Goal: Task Accomplishment & Management: Use online tool/utility

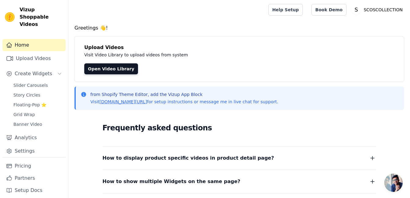
click at [27, 82] on span "Slider Carousels" at bounding box center [30, 85] width 34 height 6
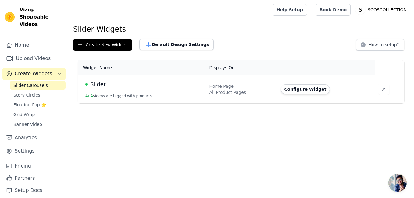
click at [296, 89] on button "Configure Widget" at bounding box center [305, 89] width 49 height 10
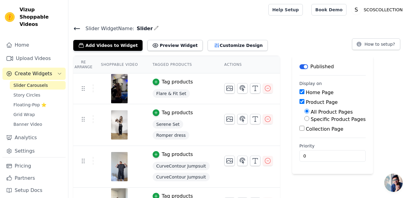
click at [116, 64] on th "Shoppable Video" at bounding box center [119, 64] width 52 height 17
click at [163, 69] on th "Tagged Products" at bounding box center [181, 64] width 72 height 17
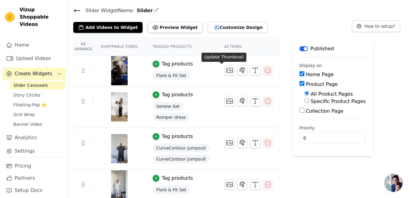
scroll to position [20, 0]
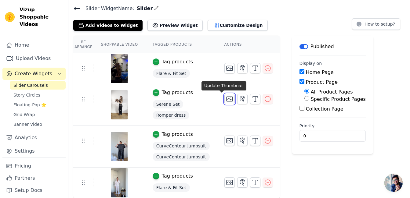
click at [226, 98] on icon "button" at bounding box center [229, 98] width 7 height 7
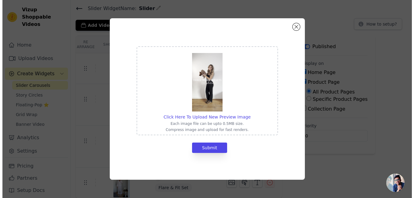
scroll to position [0, 0]
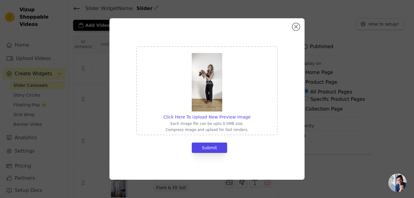
click at [203, 117] on span "Click Here To Upload New Preview Image" at bounding box center [206, 117] width 87 height 5
click at [250, 114] on input "Click Here To Upload New Preview Image Each image file can be upto 0.5MB size. …" at bounding box center [250, 114] width 0 height 0
type input "C:\fakepath\RI1A0811.JPG"
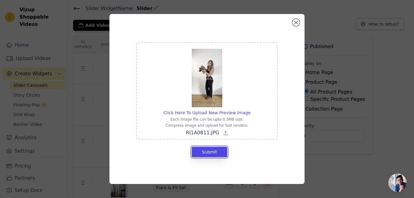
click at [213, 151] on button "Submit" at bounding box center [209, 152] width 35 height 10
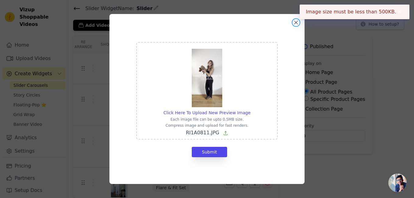
click at [294, 22] on button "Close modal" at bounding box center [296, 22] width 7 height 7
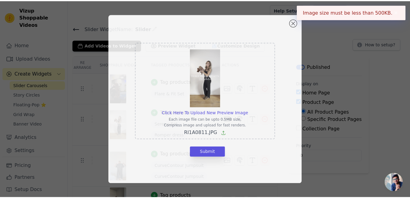
scroll to position [20, 0]
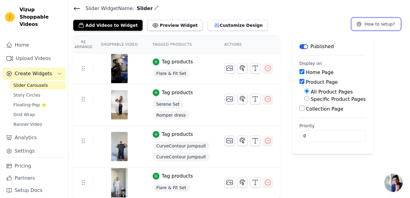
click at [379, 26] on button "How to setup?" at bounding box center [376, 24] width 48 height 12
